Goal: Task Accomplishment & Management: Use online tool/utility

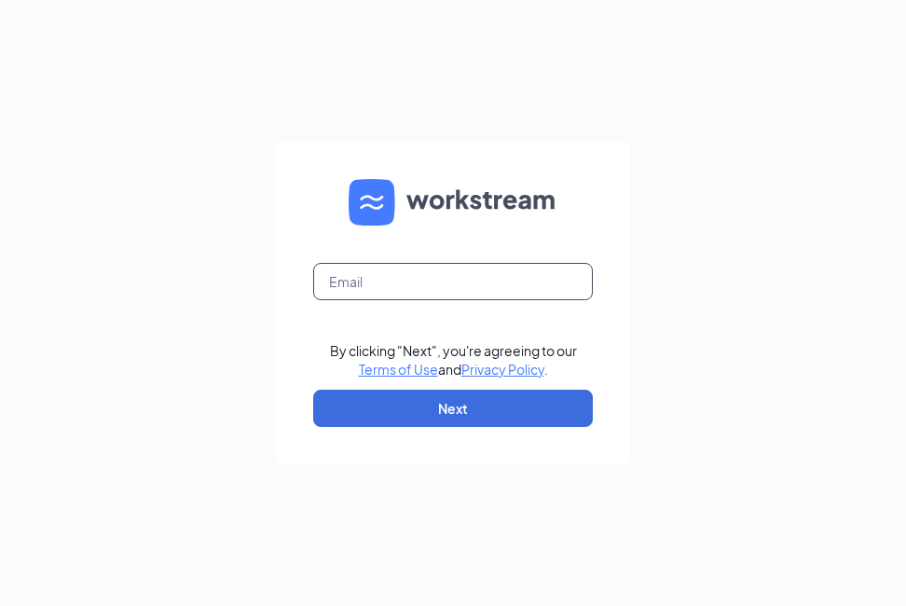
click at [444, 285] on input "text" at bounding box center [453, 281] width 280 height 37
type input "[EMAIL_ADDRESS][DOMAIN_NAME]"
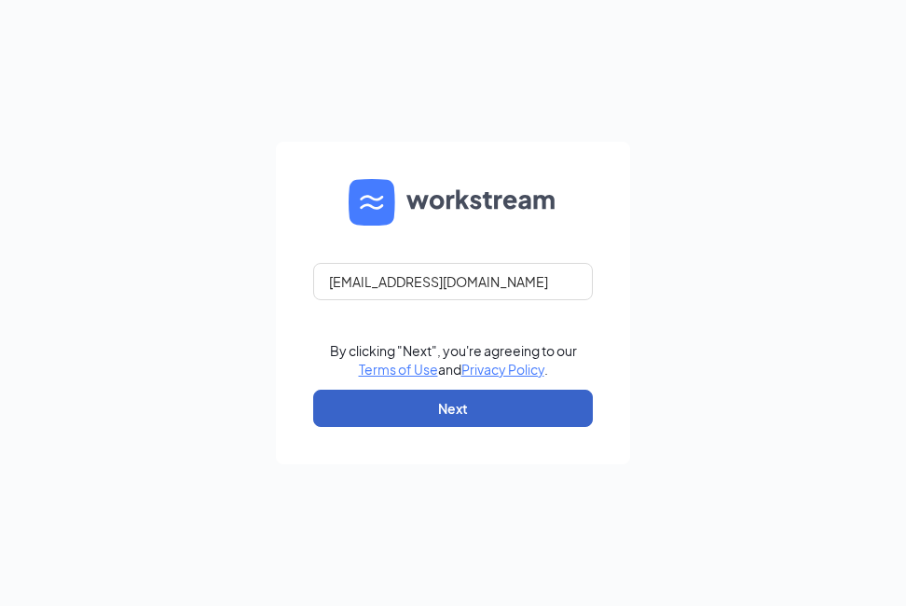
drag, startPoint x: 471, startPoint y: 407, endPoint x: 586, endPoint y: 370, distance: 120.5
click at [475, 405] on button "Next" at bounding box center [453, 407] width 280 height 37
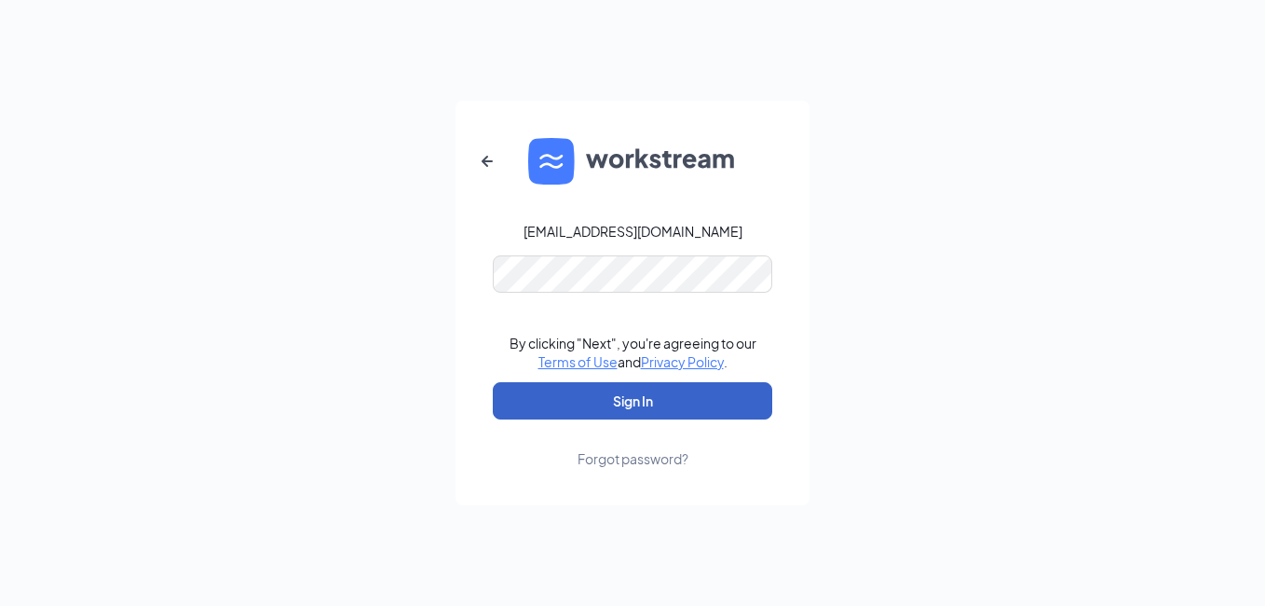
click at [669, 408] on button "Sign In" at bounding box center [633, 400] width 280 height 37
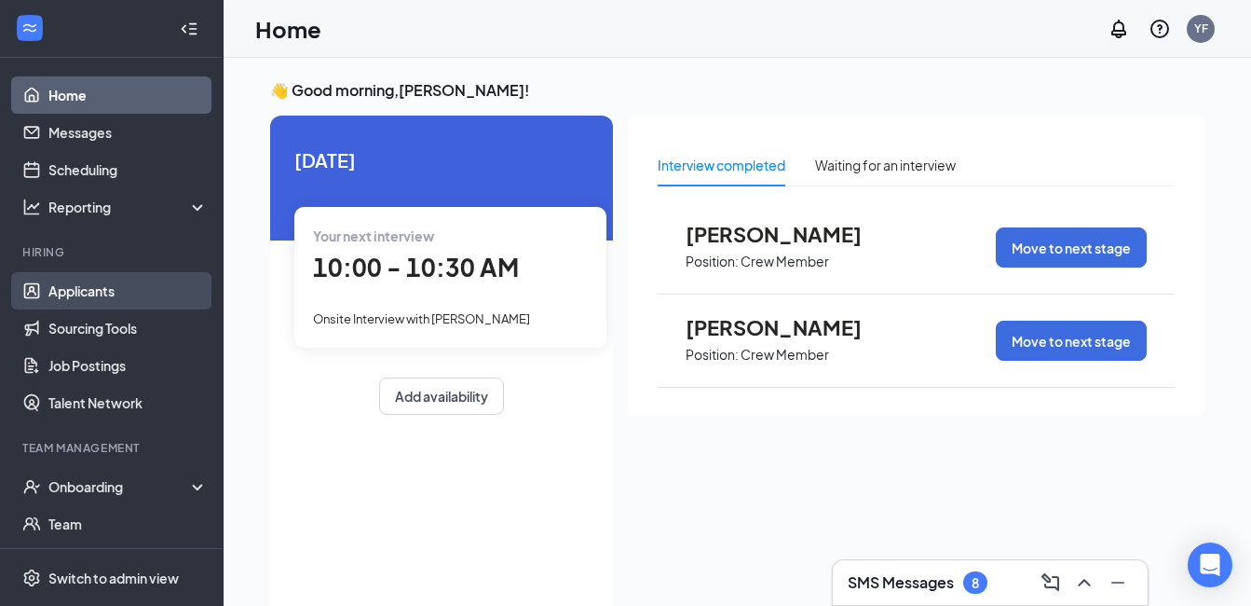
click at [122, 294] on link "Applicants" at bounding box center [127, 290] width 159 height 37
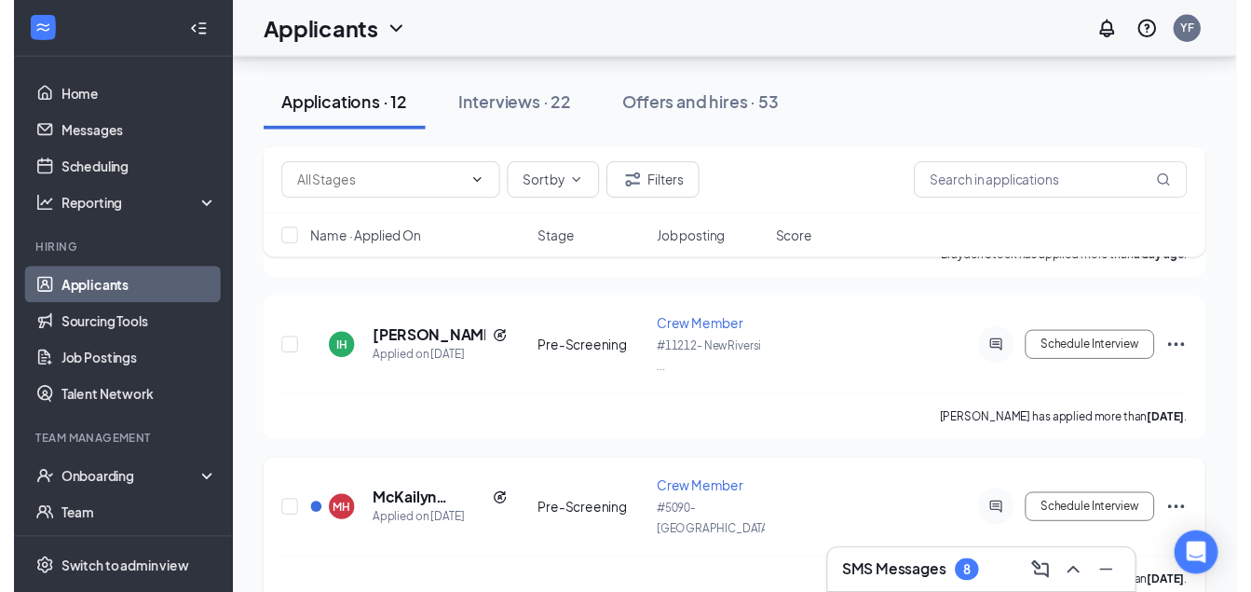
scroll to position [280, 0]
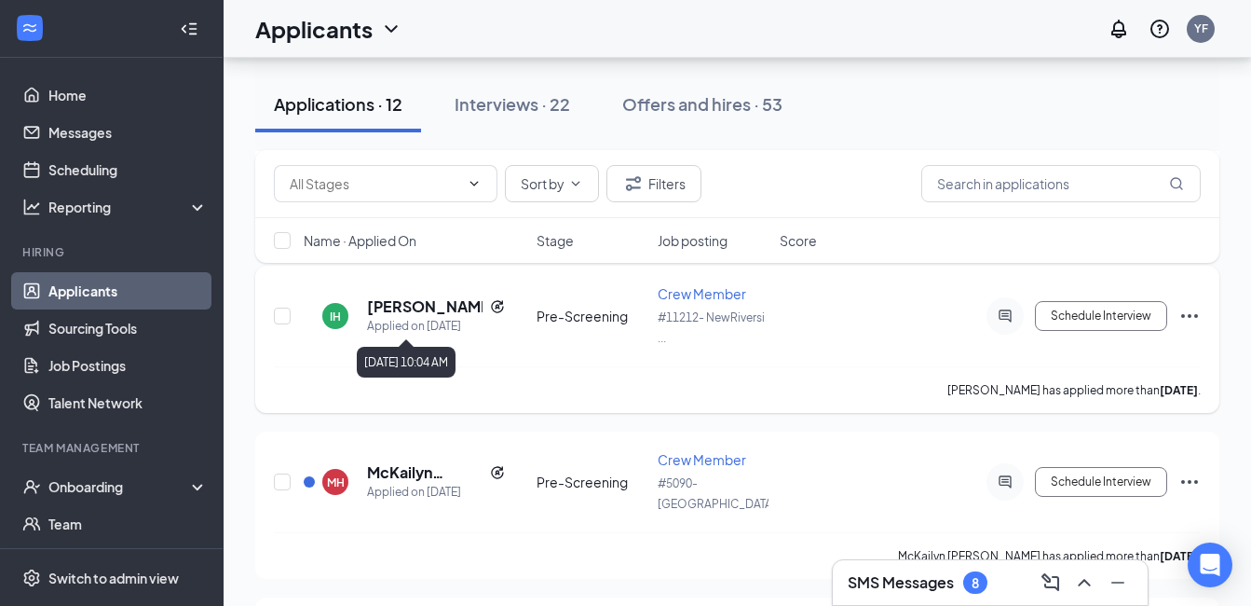
click at [393, 311] on h5 "[PERSON_NAME]" at bounding box center [425, 306] width 116 height 20
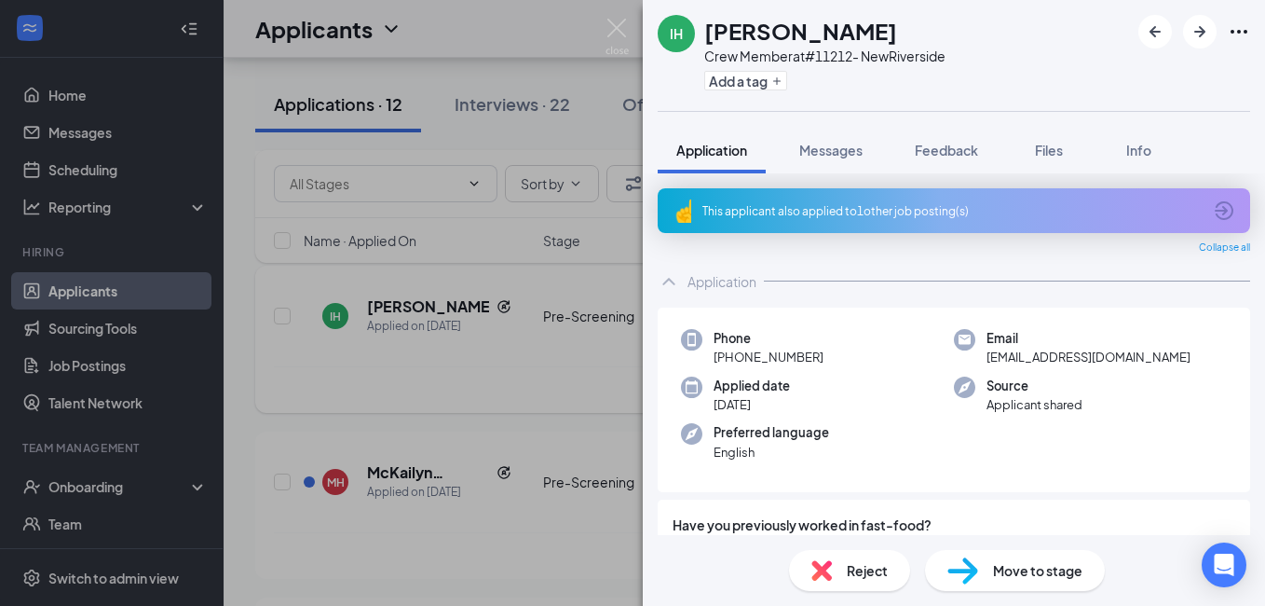
click at [362, 401] on div "IH Isaac Hernandez Crew Member at #11212- NewRiverside Add a tag Application Me…" at bounding box center [632, 303] width 1265 height 606
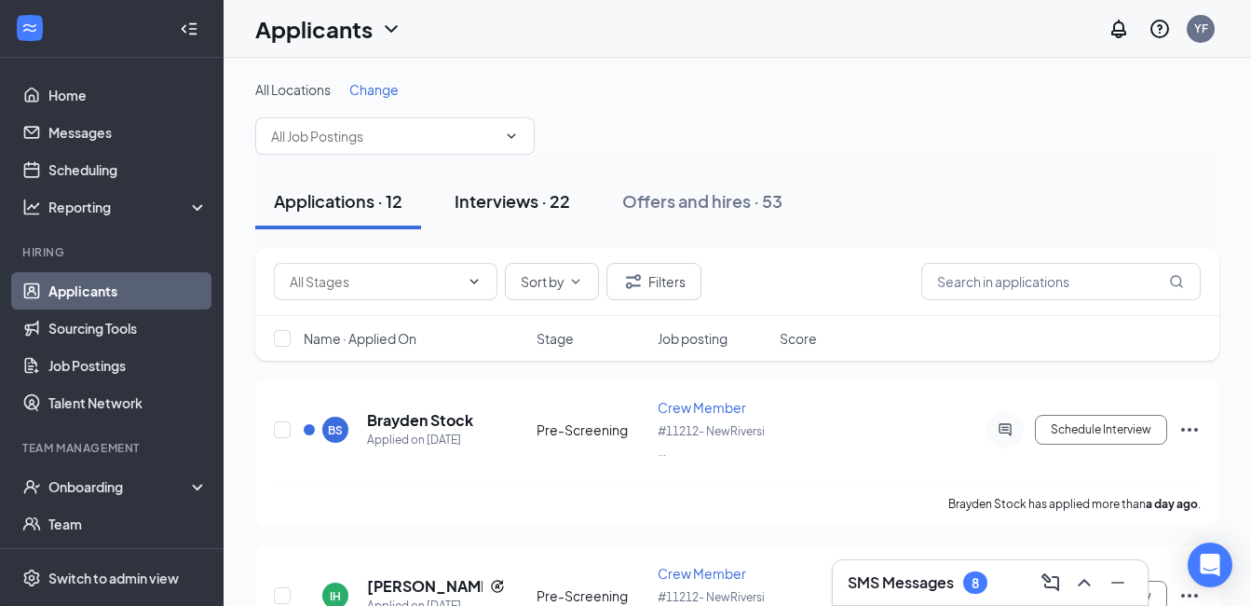
click at [546, 205] on div "Interviews · 22" at bounding box center [513, 200] width 116 height 23
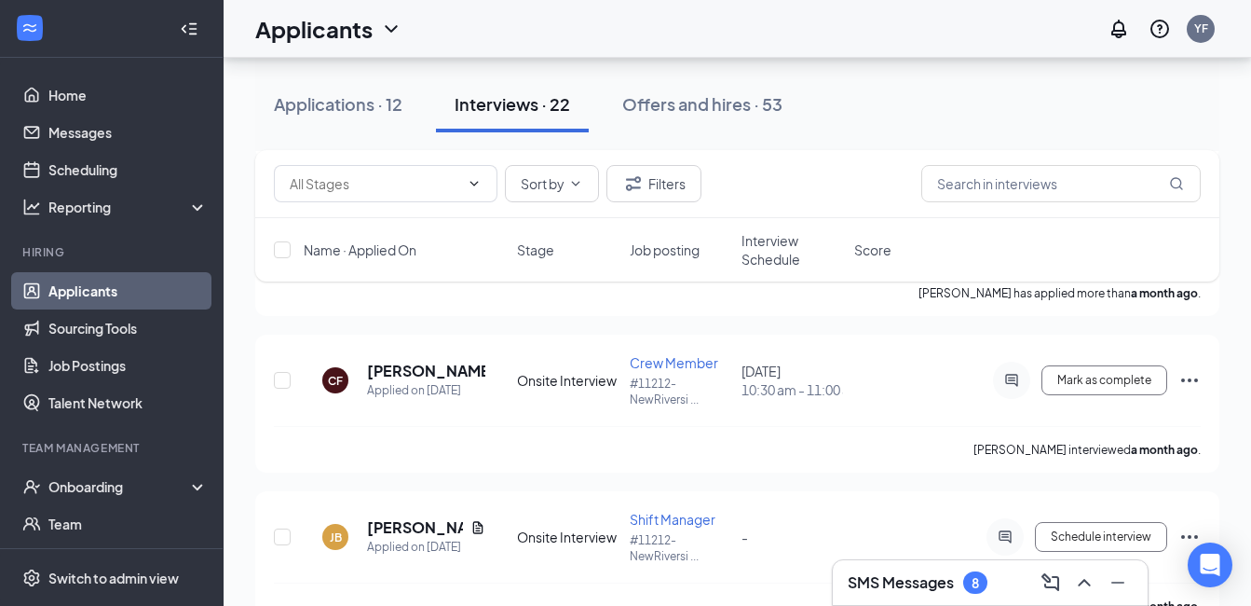
scroll to position [3279, 0]
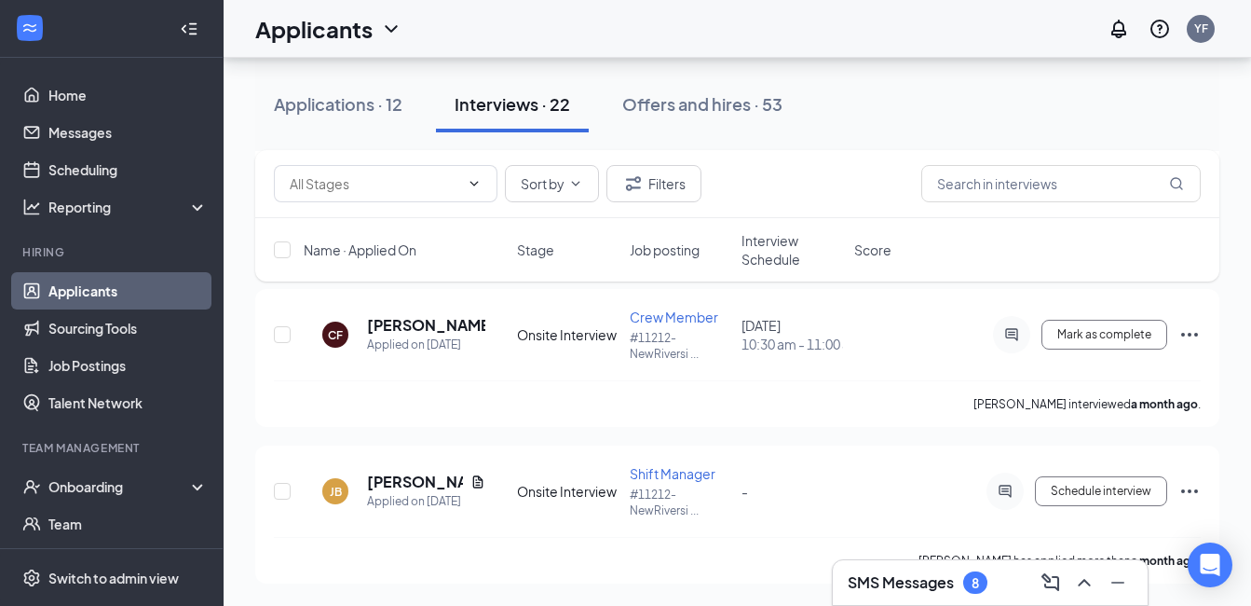
drag, startPoint x: 695, startPoint y: 100, endPoint x: 698, endPoint y: 115, distance: 15.2
click at [696, 101] on div "Offers and hires · 53" at bounding box center [702, 103] width 160 height 23
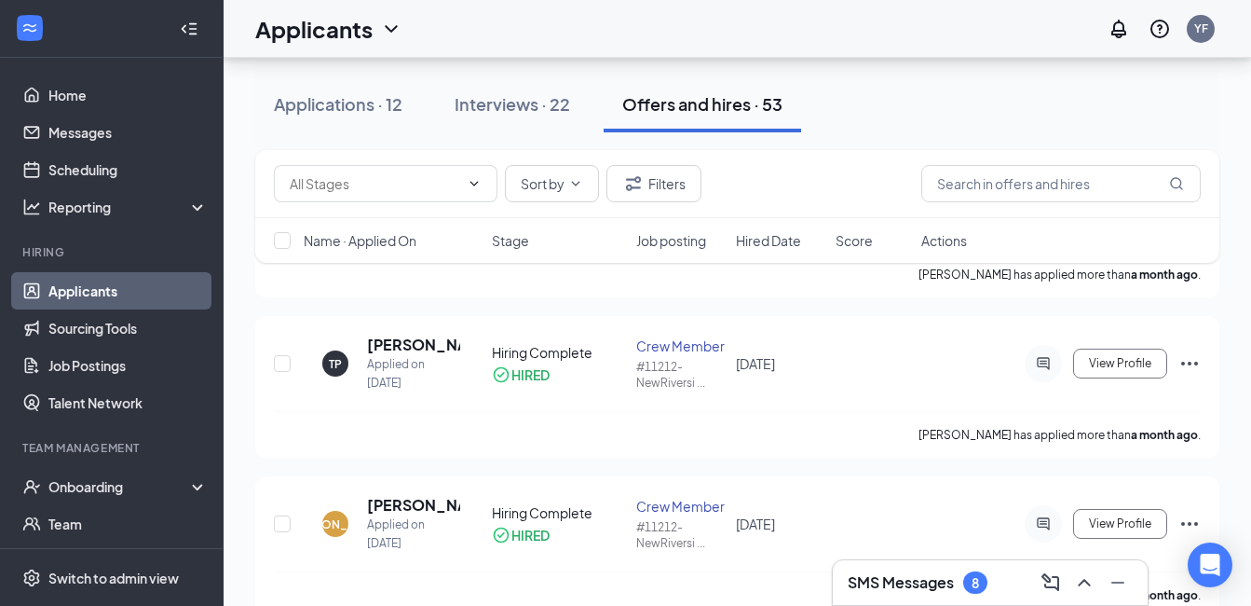
scroll to position [4472, 0]
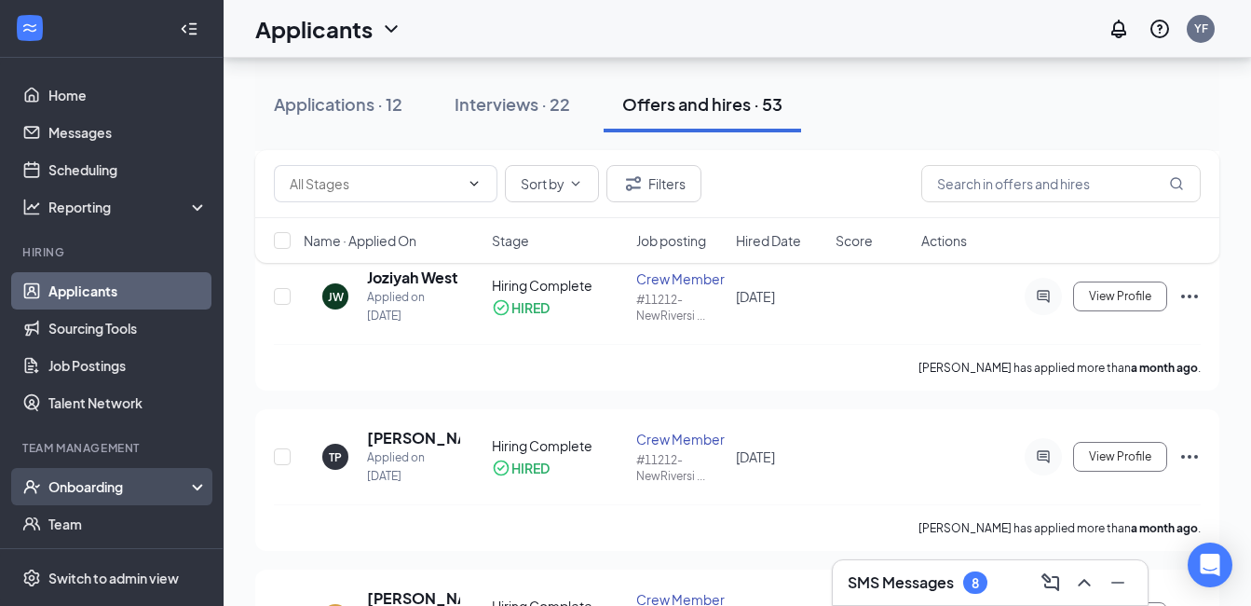
click at [184, 492] on div "Onboarding" at bounding box center [112, 486] width 224 height 37
click at [182, 518] on link "Overview" at bounding box center [127, 523] width 159 height 37
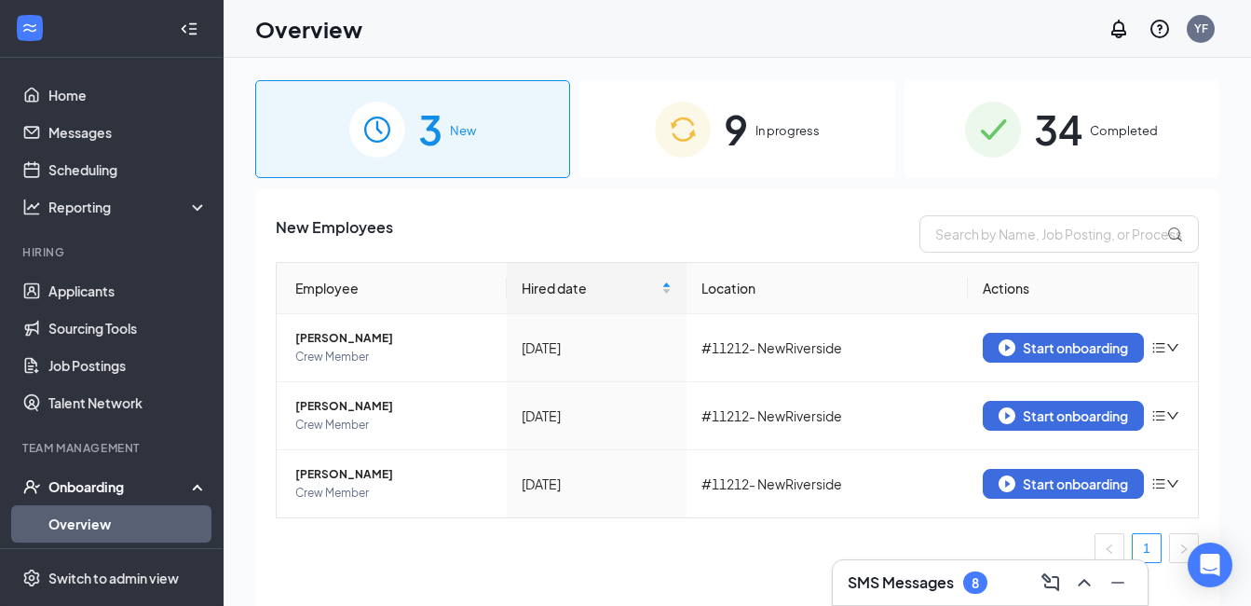
click at [754, 131] on div "9 In progress" at bounding box center [737, 129] width 315 height 98
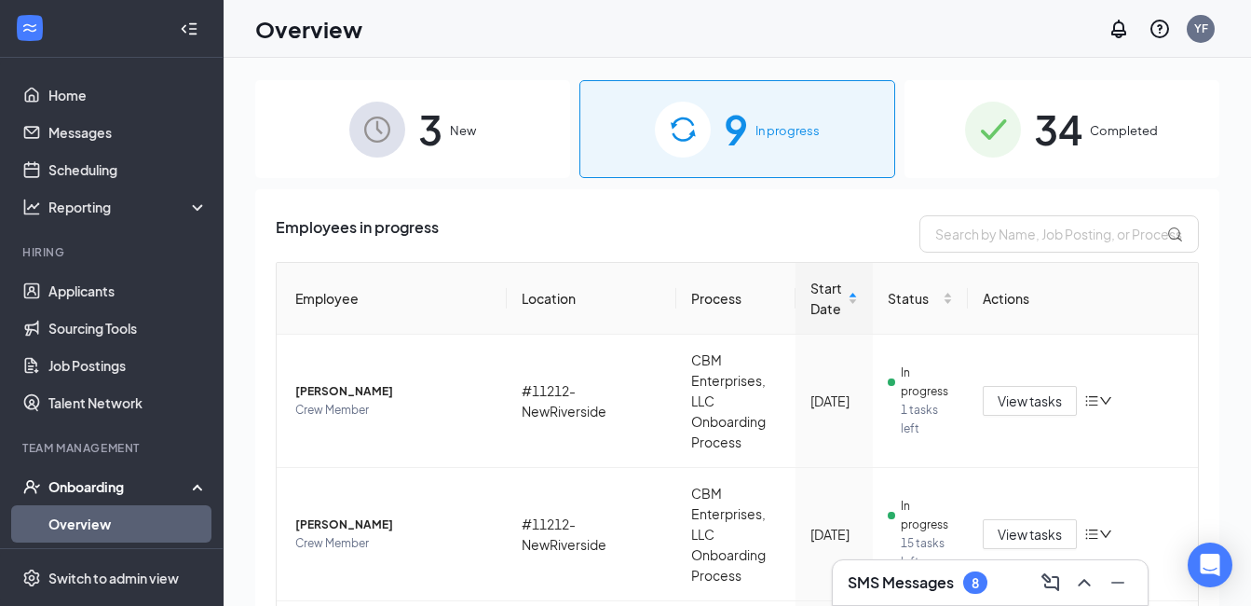
drag, startPoint x: 1044, startPoint y: 130, endPoint x: 1061, endPoint y: 122, distance: 19.6
click at [1060, 123] on span "34" at bounding box center [1058, 129] width 48 height 64
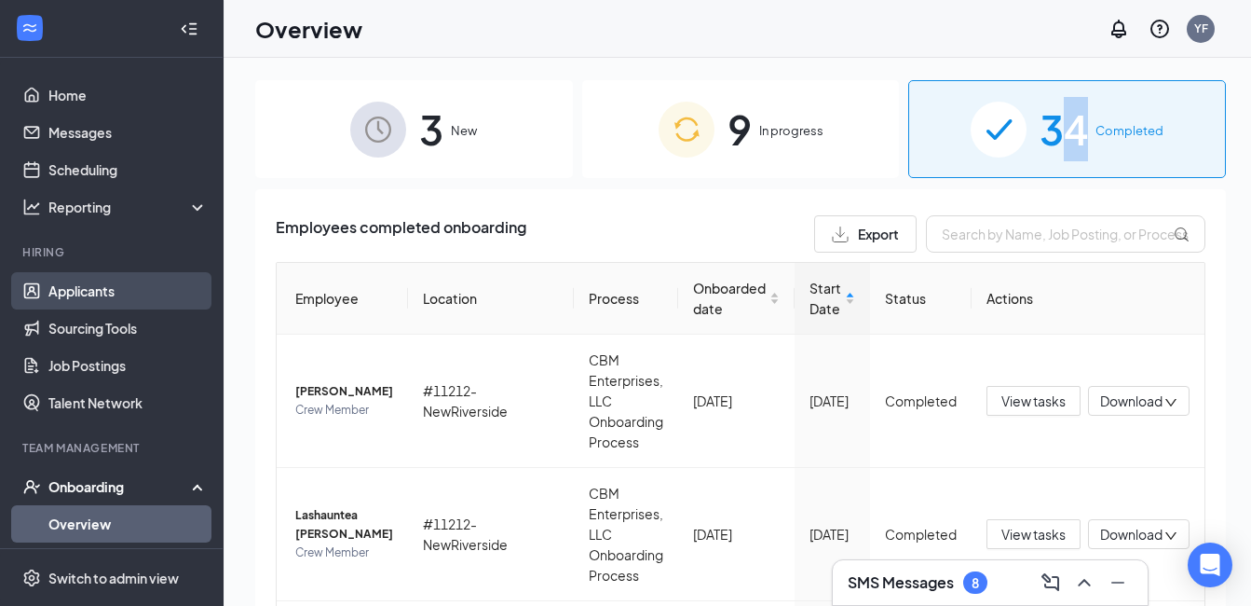
click at [140, 295] on link "Applicants" at bounding box center [127, 290] width 159 height 37
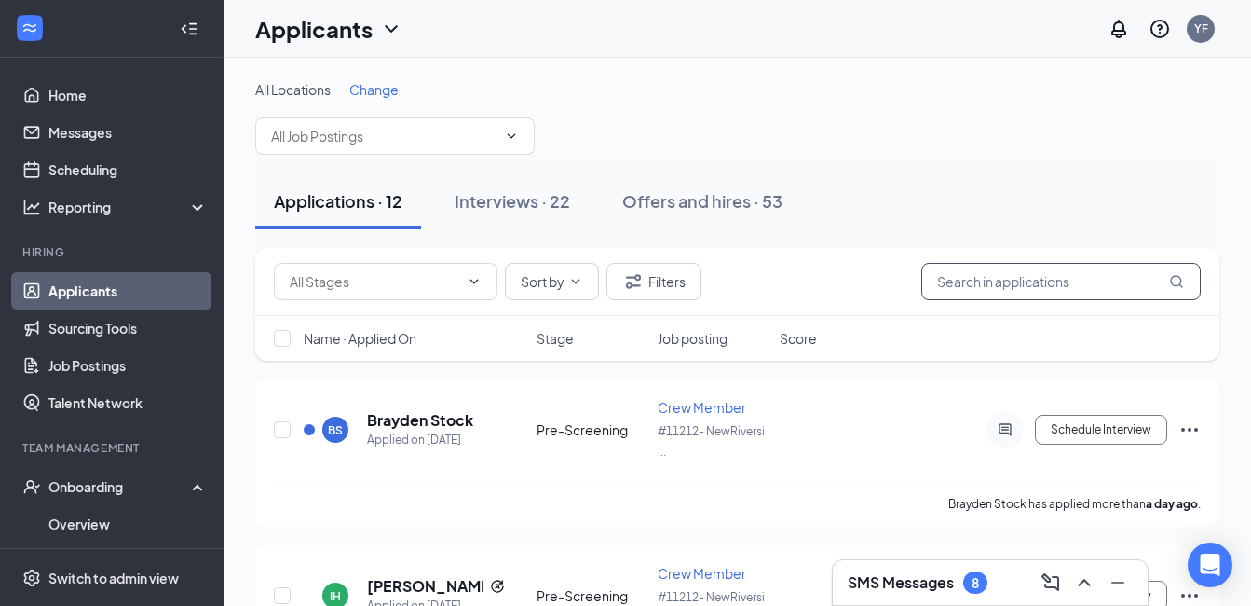
click at [949, 283] on input "text" at bounding box center [1061, 281] width 280 height 37
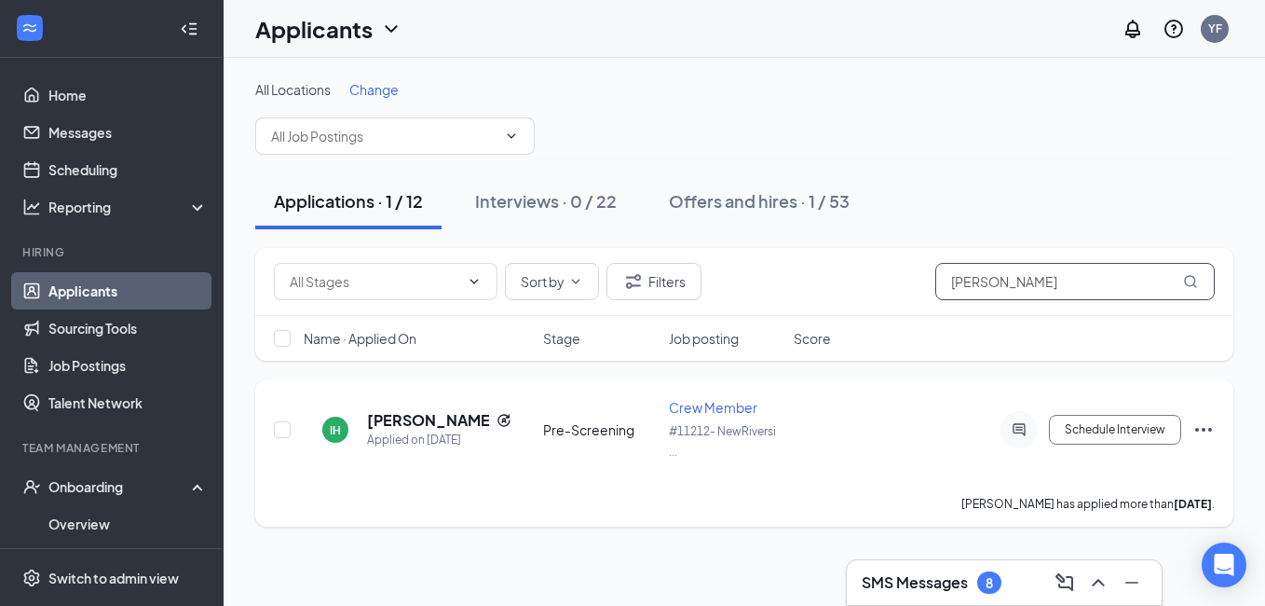
type input "isaac"
click at [446, 430] on div "Applied on Oct 11" at bounding box center [439, 439] width 144 height 19
click at [456, 416] on h5 "Isaac Hernandez" at bounding box center [428, 420] width 122 height 20
